Goal: Information Seeking & Learning: Find specific fact

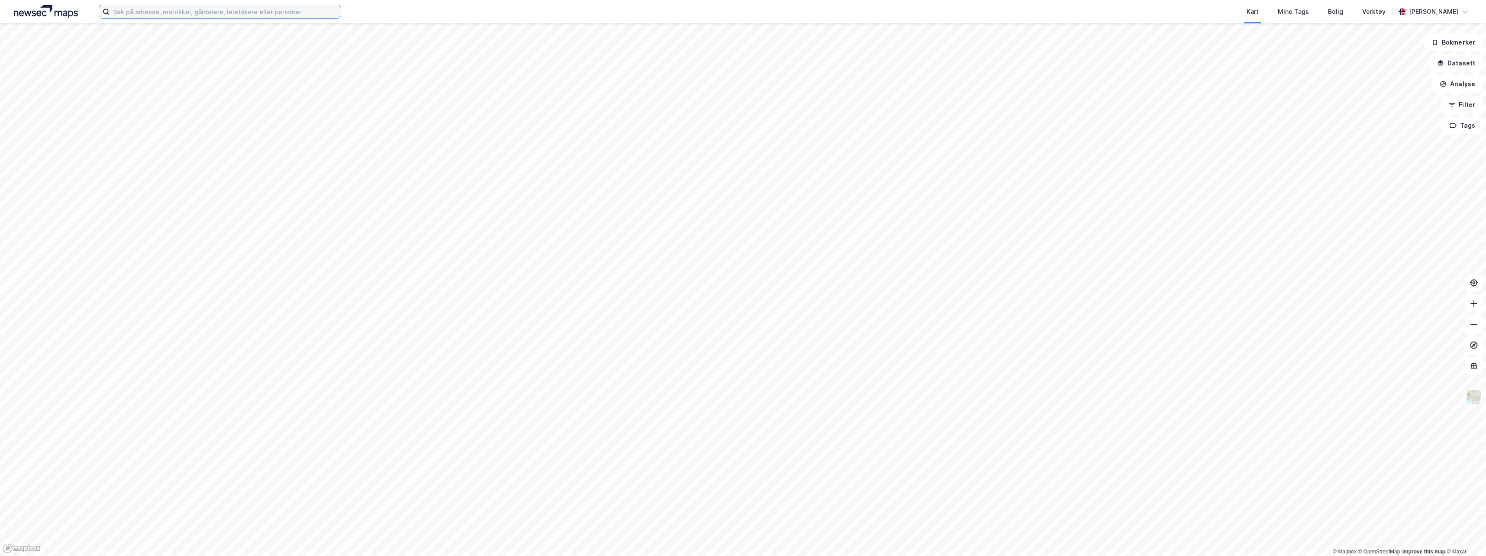
click at [165, 12] on input at bounding box center [225, 11] width 231 height 13
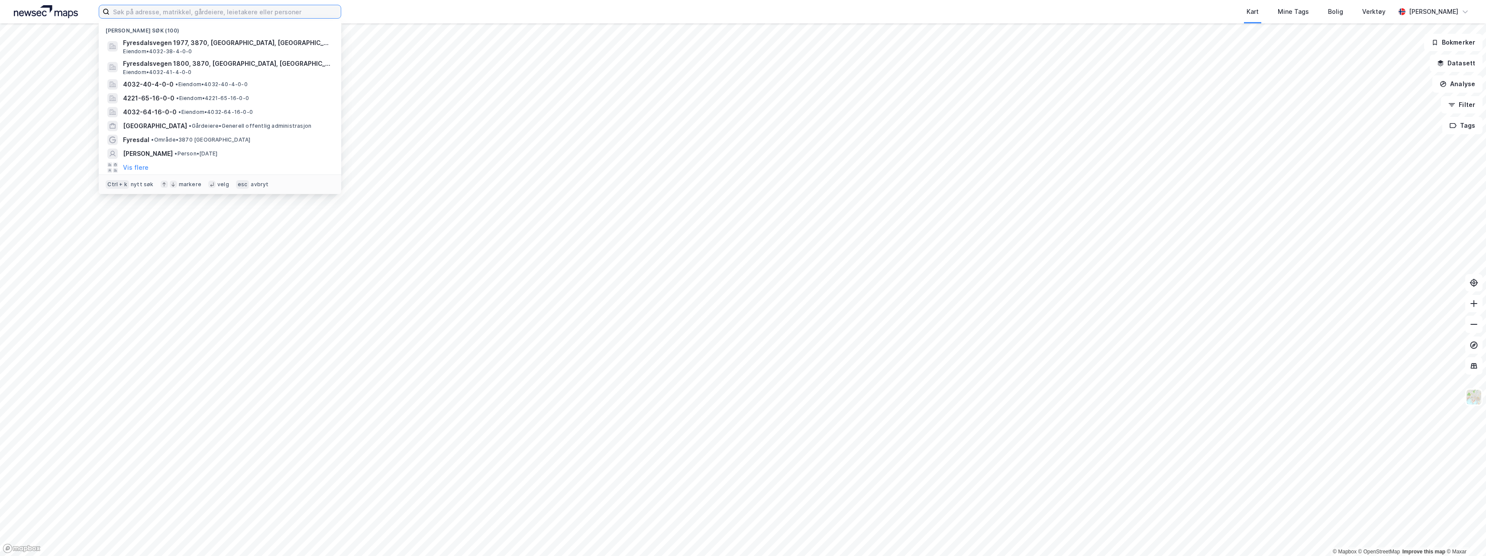
paste input "[PERSON_NAME][STREET_ADDRESS]"
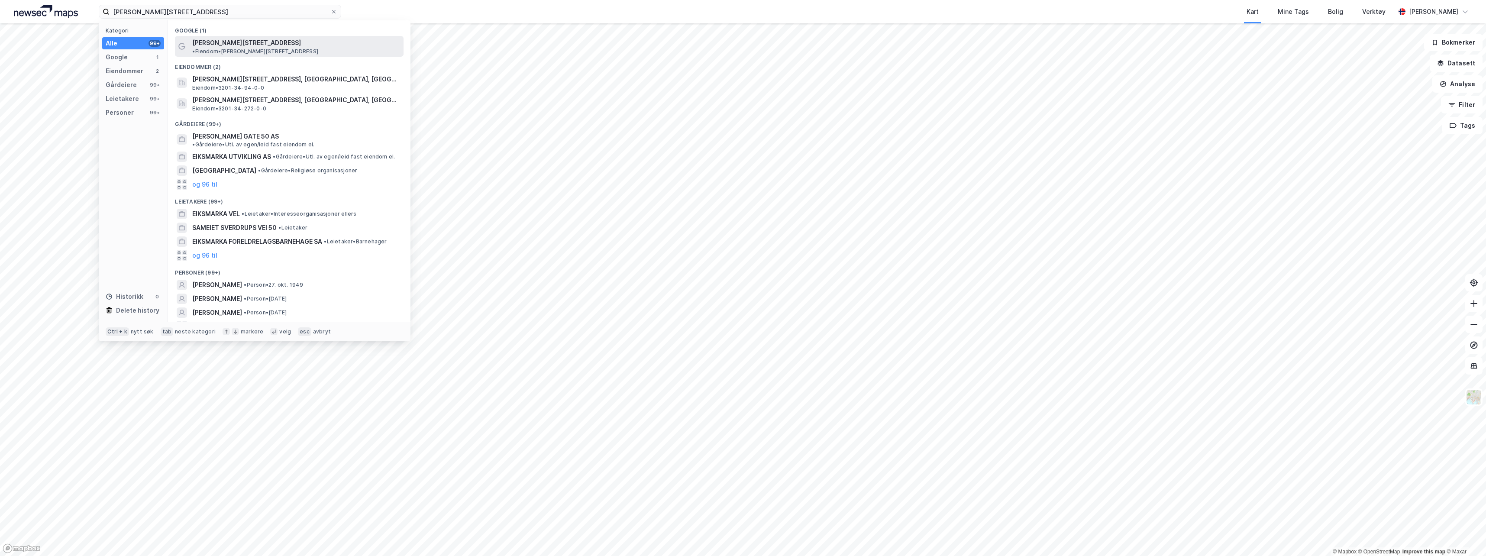
click at [265, 48] on span "• Eiendom • [PERSON_NAME][STREET_ADDRESS]" at bounding box center [255, 51] width 126 height 7
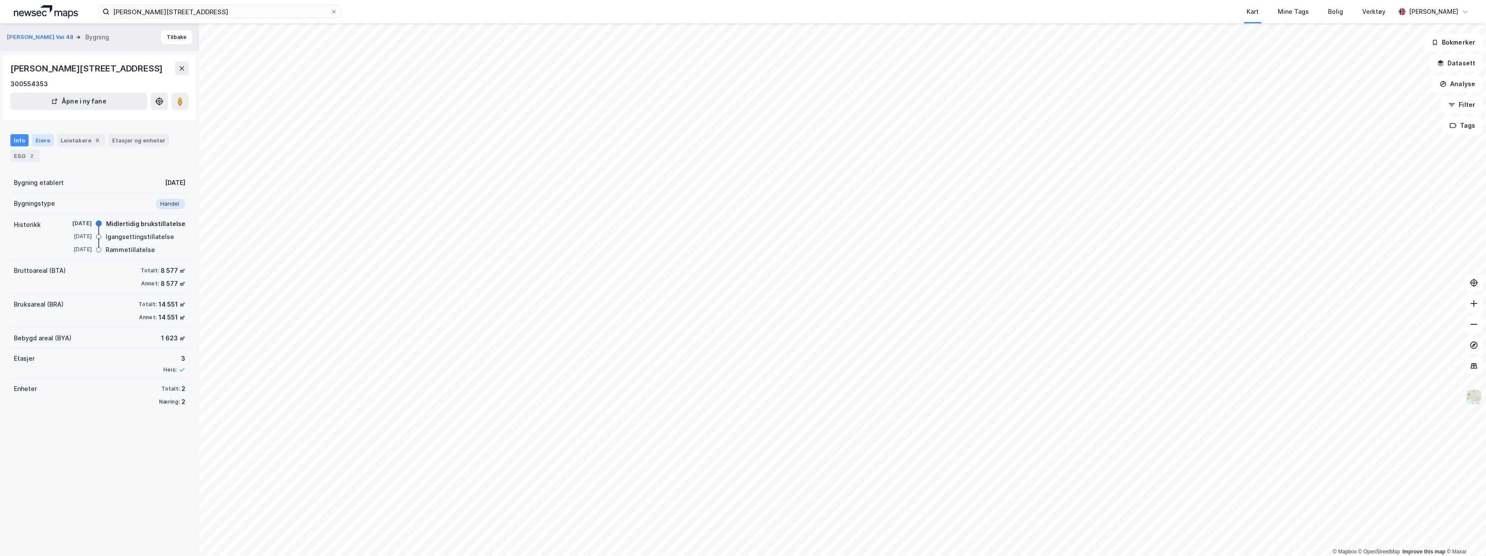
click at [35, 139] on div "Eiere" at bounding box center [43, 140] width 22 height 12
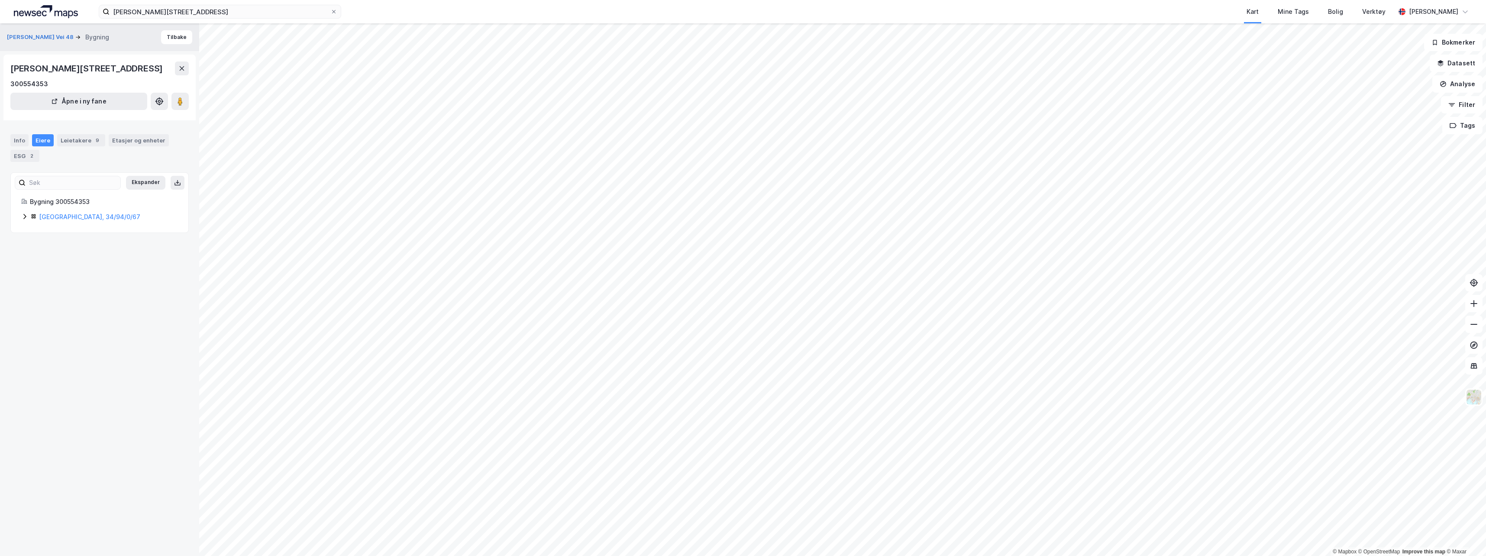
click at [24, 217] on icon at bounding box center [24, 216] width 7 height 7
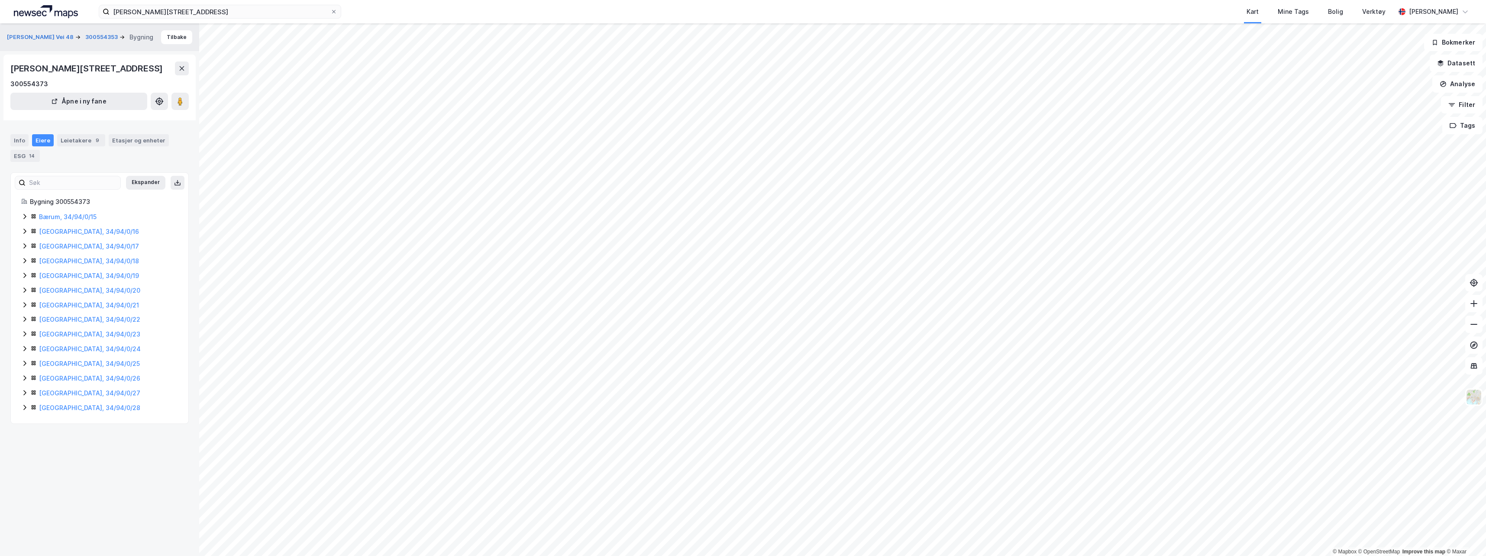
click at [21, 216] on div "Bygning 300554373 Bærum, 34/94/0/15 Bærum, 34/94/0/16 Bærum, 34/94/0/17 Bærum, …" at bounding box center [100, 305] width 178 height 216
click at [25, 215] on icon at bounding box center [24, 216] width 3 height 5
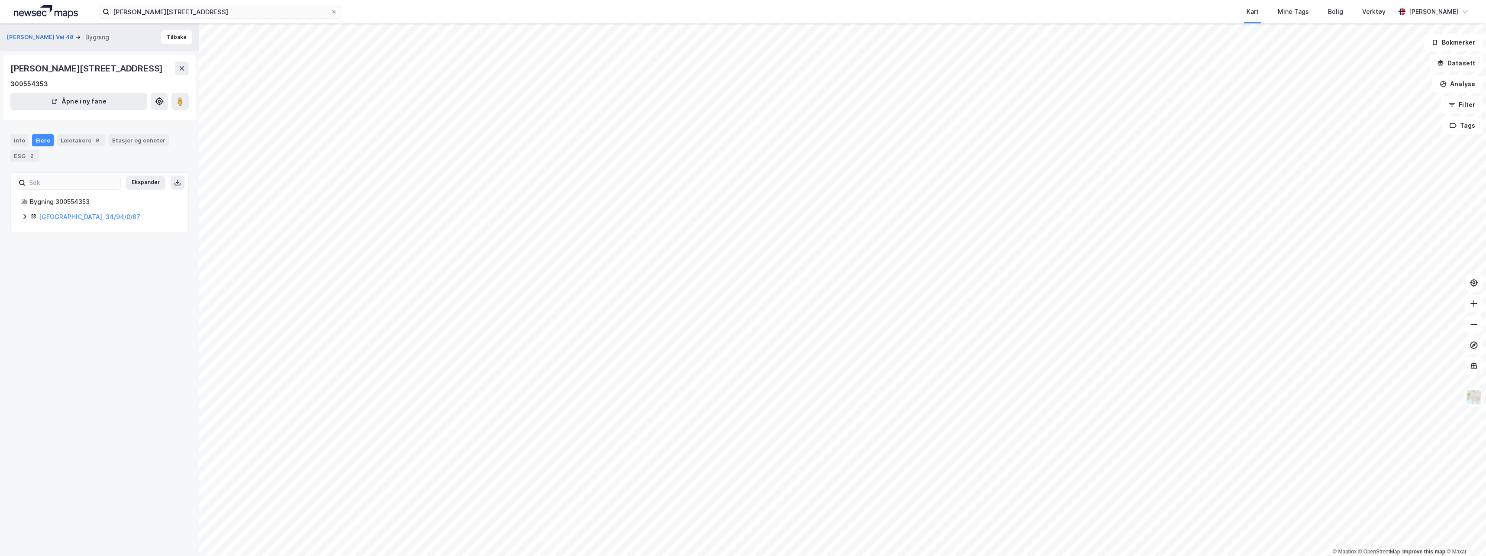
click at [23, 213] on icon at bounding box center [24, 216] width 7 height 7
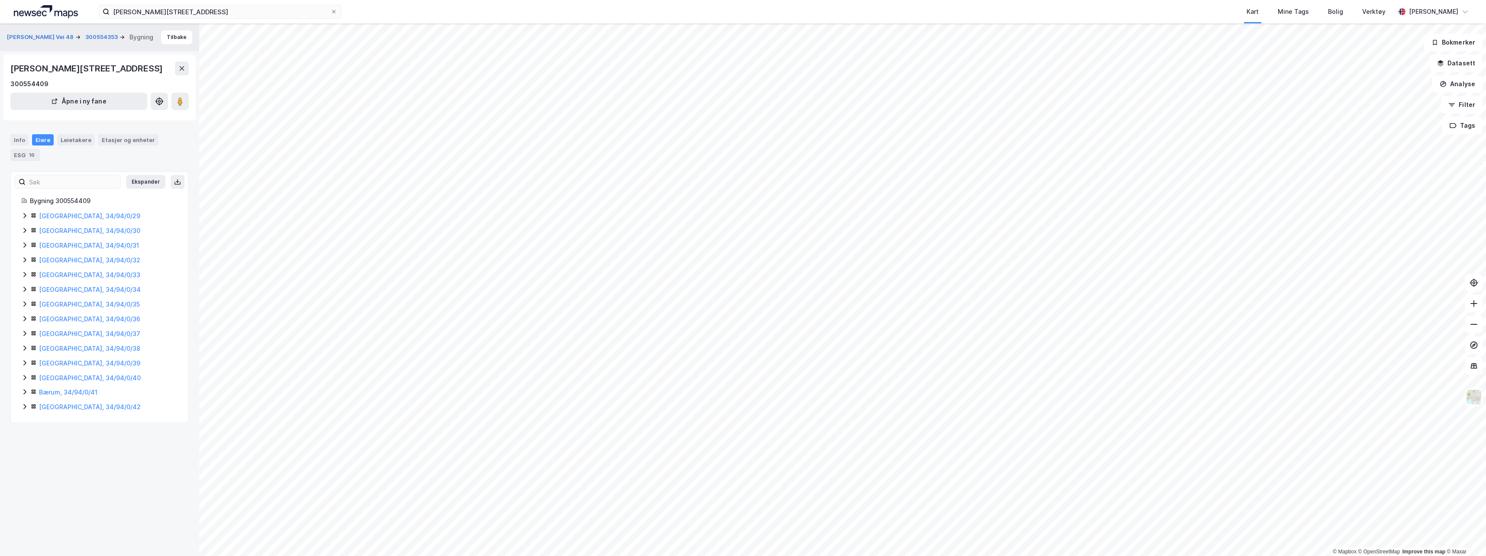
click at [24, 214] on icon at bounding box center [24, 215] width 3 height 5
click at [22, 258] on icon at bounding box center [24, 259] width 7 height 7
click at [24, 317] on icon at bounding box center [24, 318] width 7 height 7
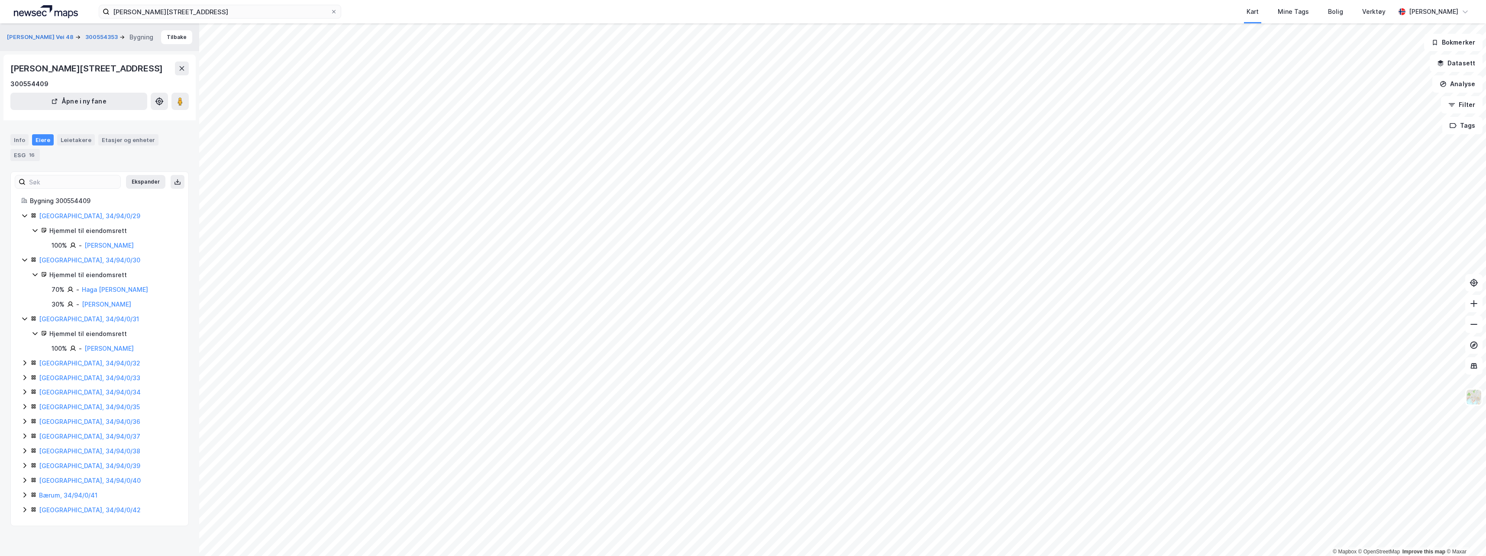
click at [25, 509] on icon at bounding box center [24, 509] width 7 height 7
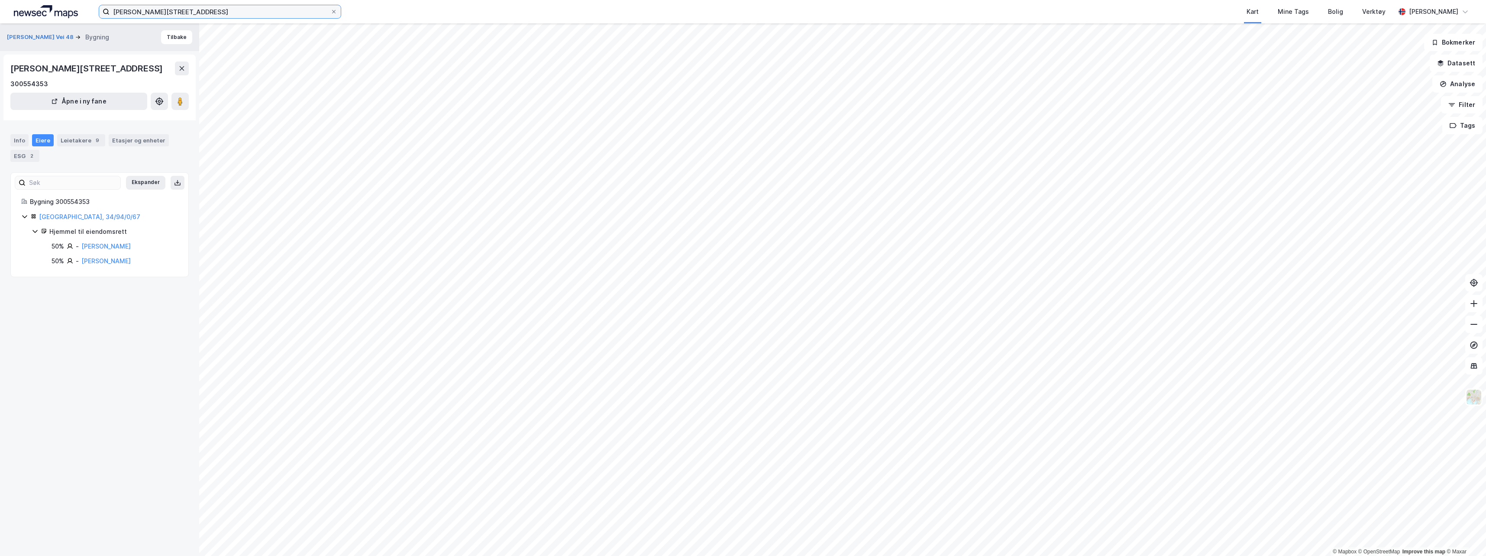
click at [284, 13] on input "Niels Leuchs vei 50, 1359 Eiksmarka" at bounding box center [220, 11] width 221 height 13
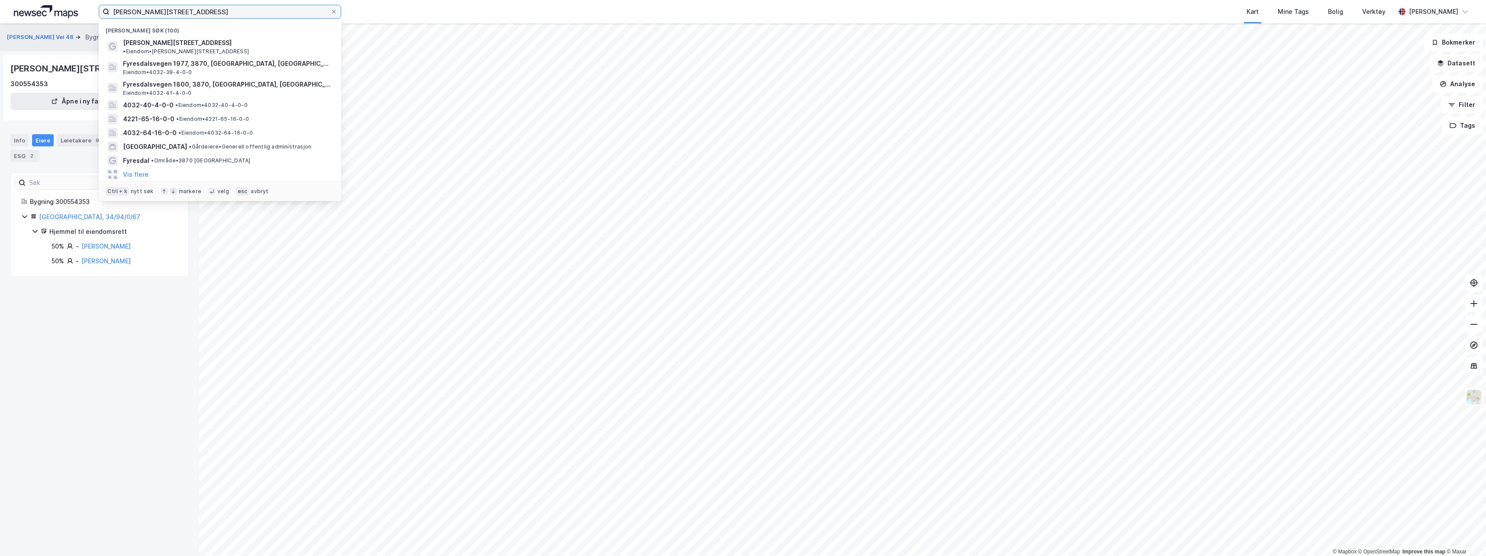
click at [284, 13] on input "Niels Leuchs vei 50, 1359 Eiksmarka" at bounding box center [220, 11] width 221 height 13
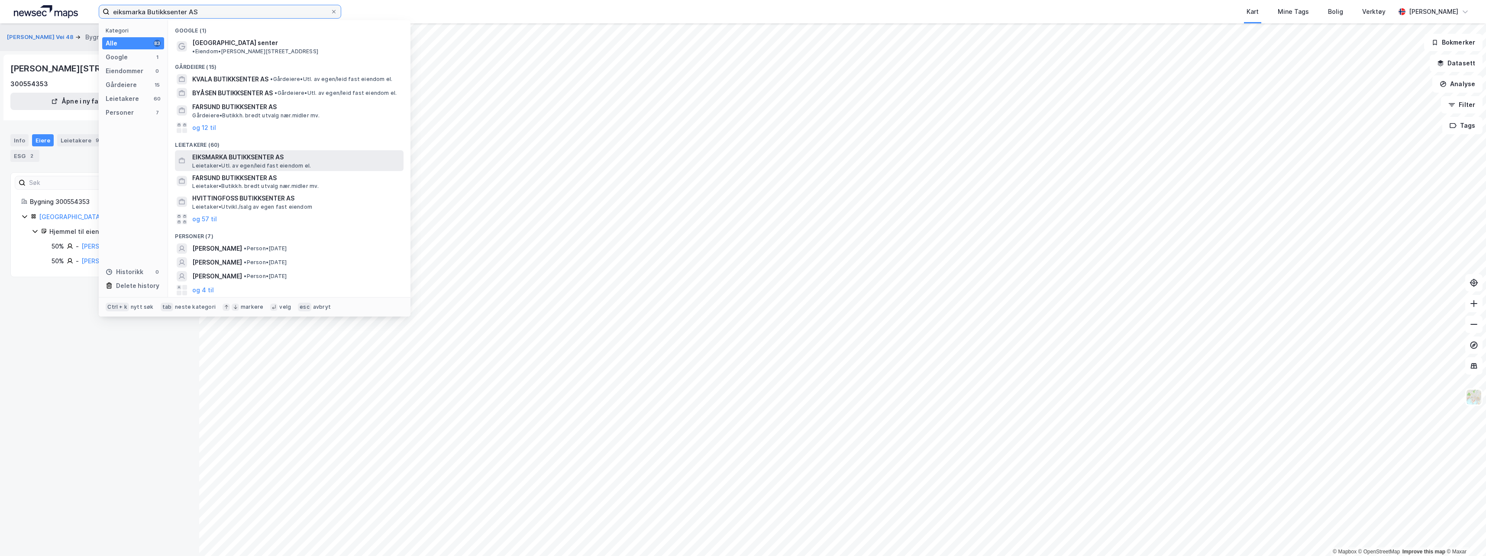
type input "eiksmarka Butikksenter AS"
click at [282, 152] on span "EIKSMARKA BUTIKKSENTER AS" at bounding box center [296, 157] width 208 height 10
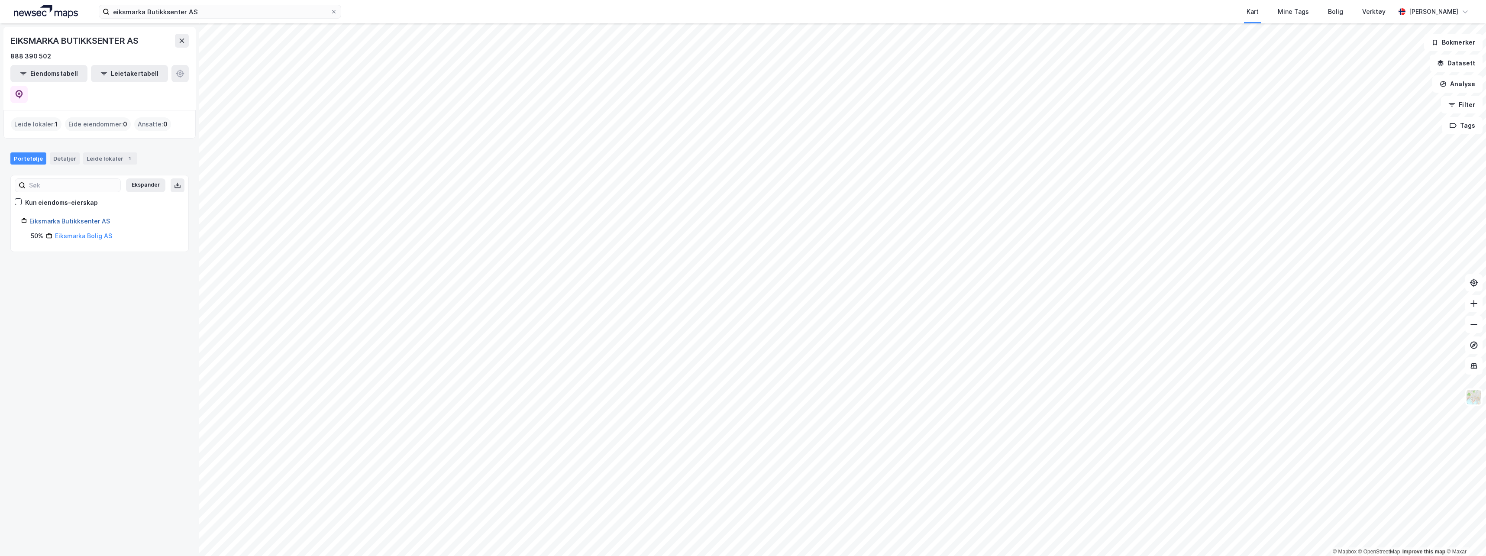
click at [78, 217] on link "Eiksmarka Butikksenter AS" at bounding box center [69, 220] width 81 height 7
click at [74, 232] on link "Eiksmarka Bolig AS" at bounding box center [83, 235] width 57 height 7
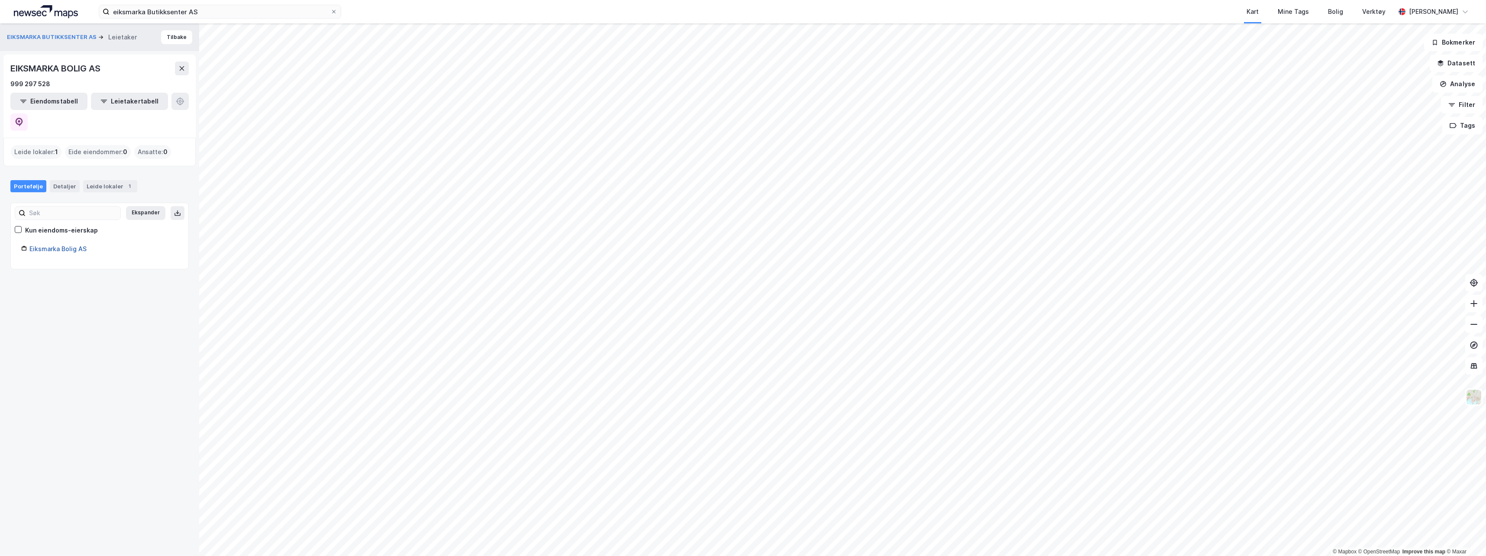
click at [73, 245] on link "Eiksmarka Bolig AS" at bounding box center [57, 248] width 57 height 7
click at [39, 145] on div "Leide lokaler : 1" at bounding box center [36, 152] width 51 height 14
click at [106, 180] on div "Leide lokaler 1" at bounding box center [110, 186] width 54 height 12
click at [80, 246] on div "Bærum, 41/17" at bounding box center [111, 249] width 125 height 7
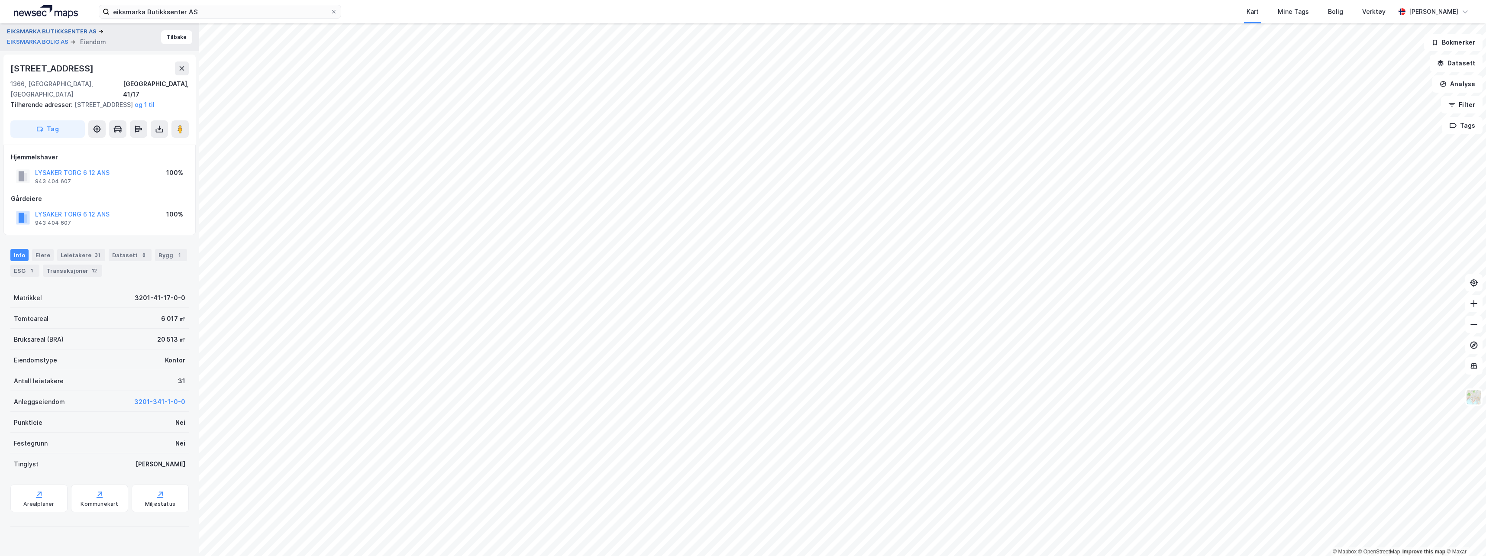
click at [71, 29] on button "EIKSMARKA BUTIKKSENTER AS" at bounding box center [52, 31] width 91 height 9
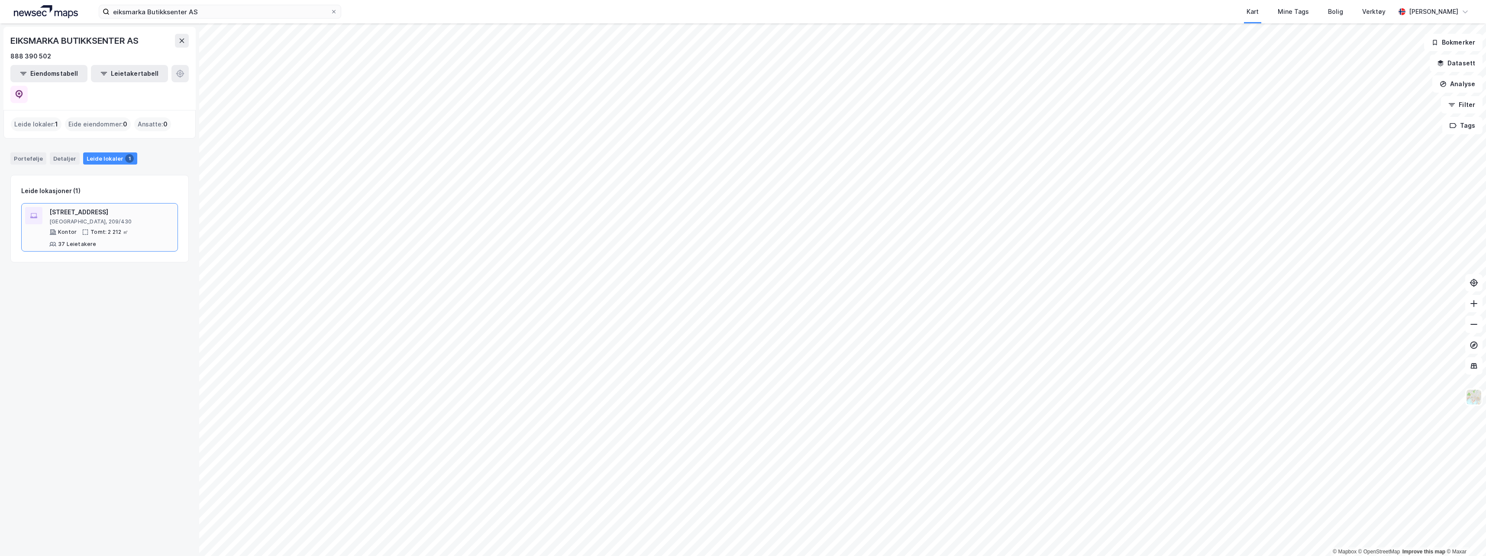
click at [70, 218] on div "Oslo, 209/430" at bounding box center [111, 221] width 125 height 7
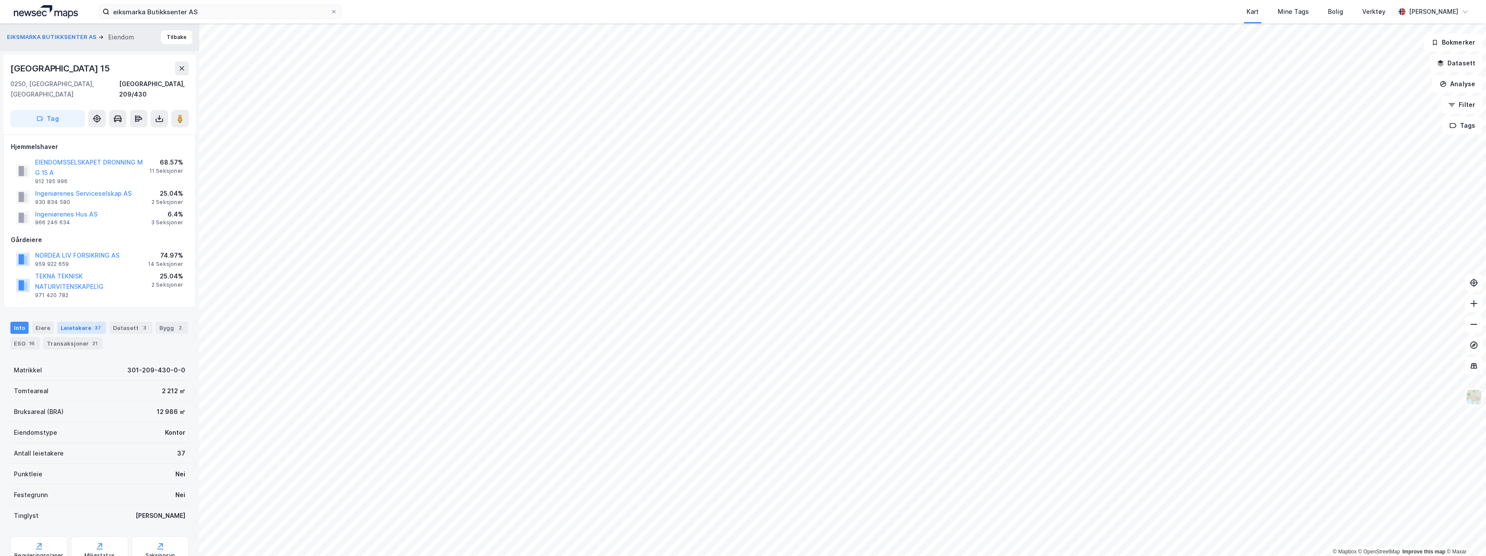
click at [74, 322] on div "Leietakere 37" at bounding box center [81, 328] width 49 height 12
